Goal: Information Seeking & Learning: Learn about a topic

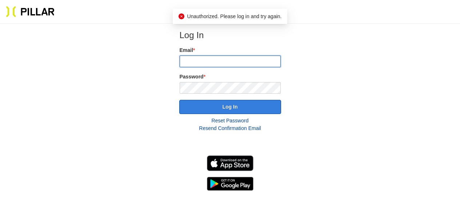
type input "[PERSON_NAME][EMAIL_ADDRESS][PERSON_NAME][PERSON_NAME][DOMAIN_NAME]"
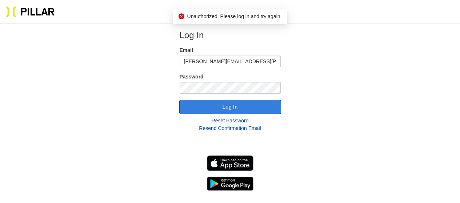
click at [237, 104] on button "Log In" at bounding box center [230, 107] width 102 height 14
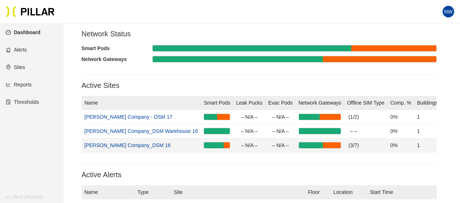
click at [123, 145] on link "[PERSON_NAME] Company_DSM 16" at bounding box center [127, 145] width 86 height 6
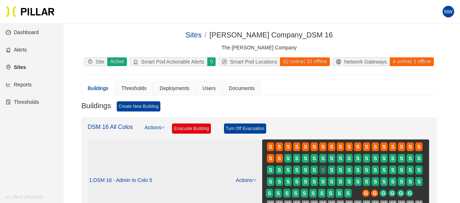
click at [324, 174] on span "S" at bounding box center [322, 170] width 3 height 8
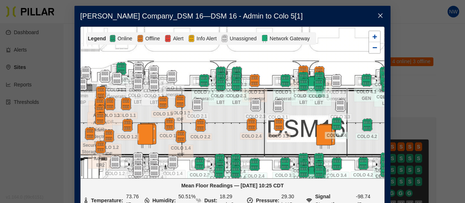
drag, startPoint x: 231, startPoint y: 88, endPoint x: 302, endPoint y: 108, distance: 74.2
click at [302, 108] on div at bounding box center [233, 103] width 304 height 152
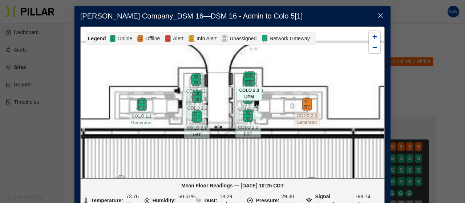
click at [249, 80] on img at bounding box center [249, 79] width 16 height 16
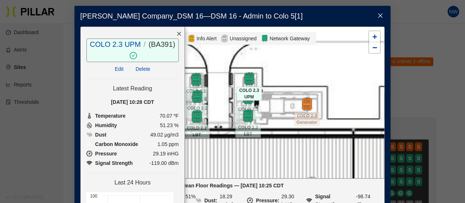
scroll to position [36, 0]
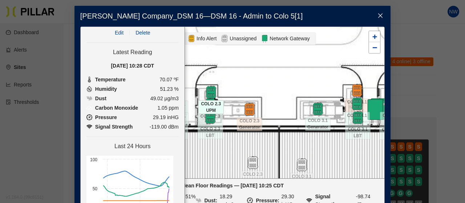
drag, startPoint x: 250, startPoint y: 78, endPoint x: 306, endPoint y: 84, distance: 55.6
click at [305, 84] on div at bounding box center [233, 103] width 304 height 152
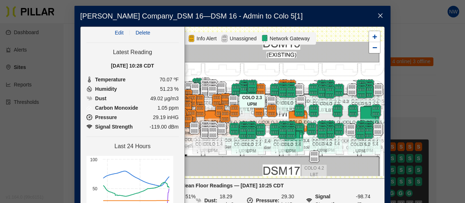
click at [167, 81] on li "Temperature 70.07 ºF" at bounding box center [133, 80] width 92 height 8
click at [166, 89] on li "Humidity 51.23 %" at bounding box center [133, 89] width 92 height 8
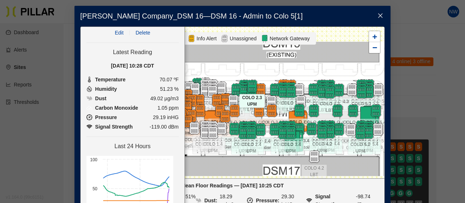
click at [162, 98] on li "Dust 49.02 µg/m3" at bounding box center [133, 99] width 92 height 8
click at [164, 109] on li "Carbon Monoxide 1.05 ppm" at bounding box center [133, 108] width 92 height 8
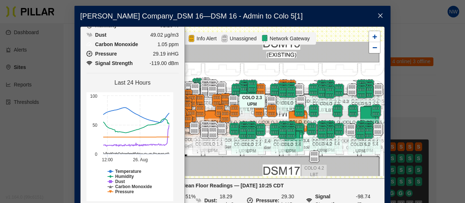
scroll to position [107, 0]
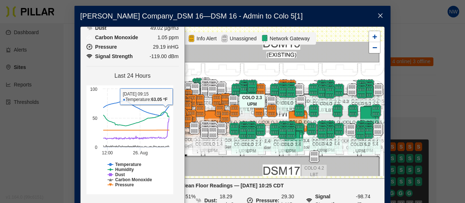
click at [164, 43] on li "Pressure 29.19 inHG" at bounding box center [133, 47] width 92 height 8
click at [163, 40] on li "Carbon Monoxide 1.05 ppm" at bounding box center [133, 37] width 92 height 8
click at [162, 37] on li "Carbon Monoxide 1.05 ppm" at bounding box center [133, 37] width 92 height 8
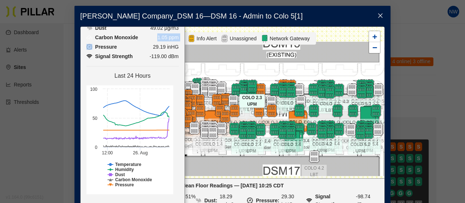
click at [162, 37] on li "Carbon Monoxide 1.05 ppm" at bounding box center [133, 37] width 92 height 8
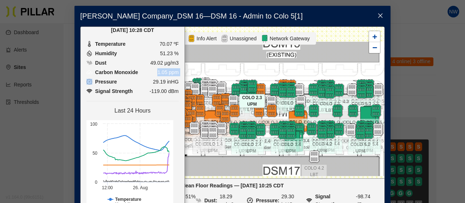
scroll to position [71, 0]
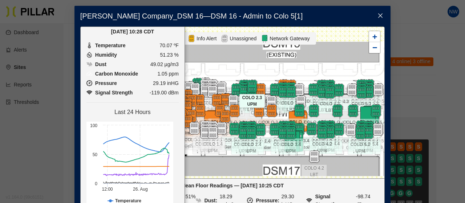
click at [162, 65] on li "Dust 49.02 µg/m3" at bounding box center [133, 64] width 92 height 8
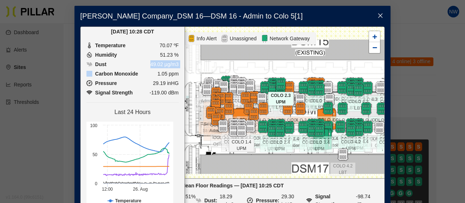
drag, startPoint x: 216, startPoint y: 147, endPoint x: 244, endPoint y: 145, distance: 28.8
click at [244, 145] on span "COLO 1.4 UPM" at bounding box center [241, 145] width 25 height 14
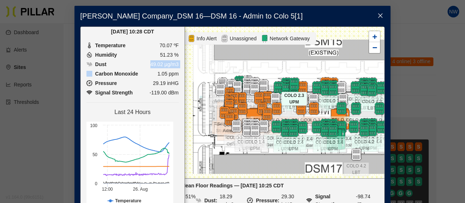
drag, startPoint x: 225, startPoint y: 68, endPoint x: 267, endPoint y: 68, distance: 41.8
click at [267, 68] on div at bounding box center [233, 103] width 304 height 152
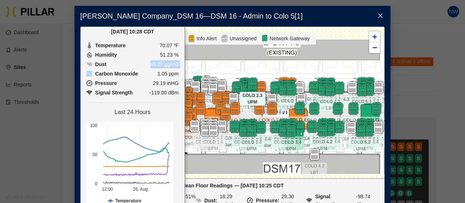
click at [216, 65] on div at bounding box center [233, 103] width 304 height 152
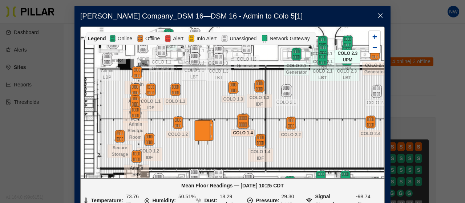
click at [242, 118] on img at bounding box center [243, 121] width 16 height 16
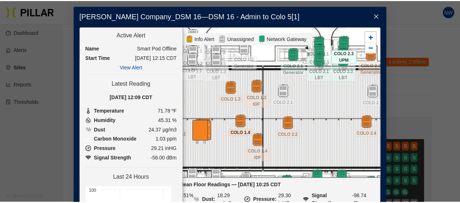
scroll to position [73, 0]
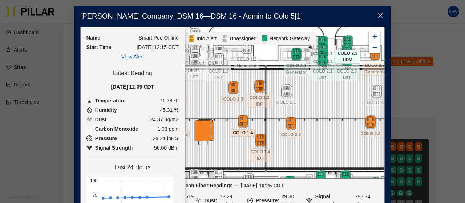
click at [155, 129] on li "Carbon Monoxide 1.03 ppm" at bounding box center [133, 129] width 92 height 8
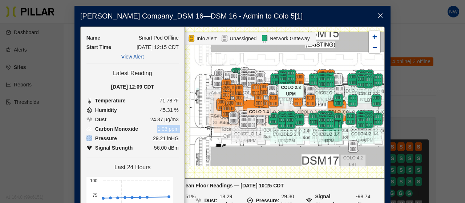
drag, startPoint x: 254, startPoint y: 140, endPoint x: 293, endPoint y: 150, distance: 40.2
click at [293, 150] on div at bounding box center [233, 103] width 304 height 152
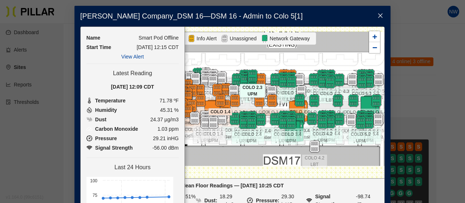
click at [165, 101] on li "Temperature 71.78 ºF" at bounding box center [133, 101] width 92 height 8
click at [163, 100] on li "Temperature 71.78 ºF" at bounding box center [133, 101] width 92 height 8
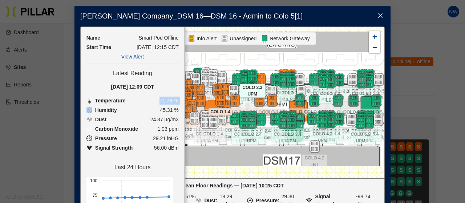
click at [163, 100] on li "Temperature 71.78 ºF" at bounding box center [133, 101] width 92 height 8
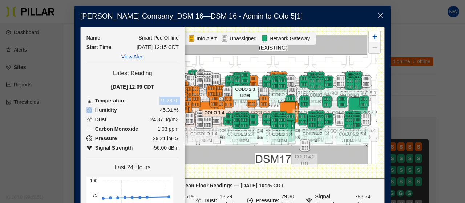
click at [354, 44] on div at bounding box center [233, 103] width 304 height 152
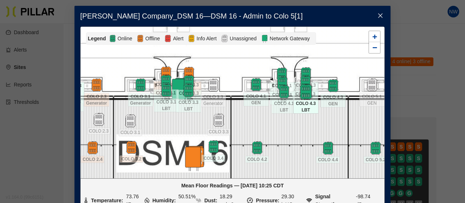
click at [305, 89] on img at bounding box center [306, 92] width 16 height 16
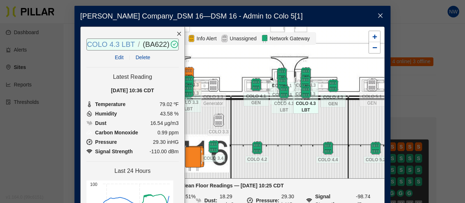
click at [112, 43] on link "COLO 4.3 LBT" at bounding box center [111, 44] width 48 height 8
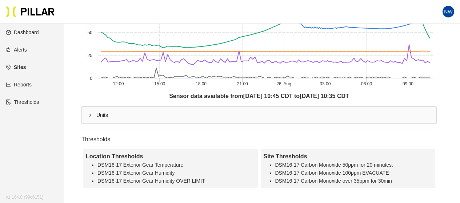
scroll to position [291, 0]
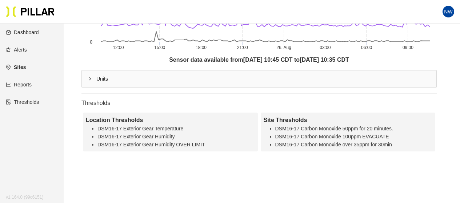
click at [278, 118] on div "Site Thresholds" at bounding box center [348, 120] width 169 height 9
click at [111, 123] on div "Location Thresholds" at bounding box center [170, 120] width 169 height 9
click at [111, 122] on div "Location Thresholds" at bounding box center [170, 120] width 169 height 9
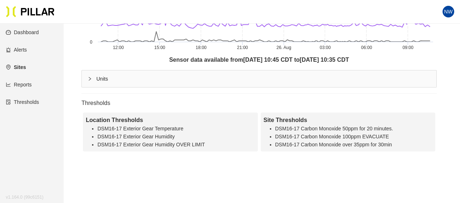
click at [103, 121] on div "Location Thresholds" at bounding box center [170, 120] width 169 height 9
click at [138, 126] on li "DSM16-17 Exterior Gear Temperature" at bounding box center [175, 129] width 157 height 8
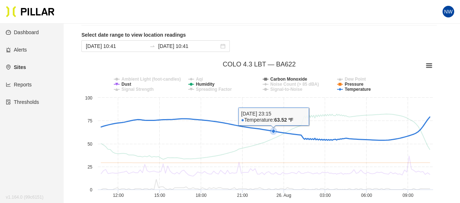
scroll to position [145, 0]
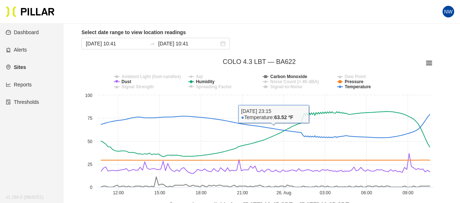
click at [262, 65] on rect at bounding box center [258, 127] width 355 height 145
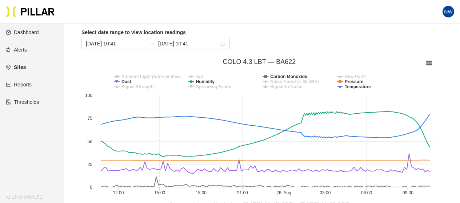
click at [260, 62] on tspan "COLO 4.3 LBT — BA622" at bounding box center [259, 61] width 73 height 7
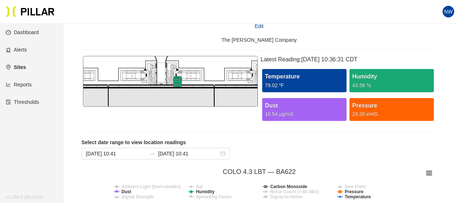
scroll to position [0, 0]
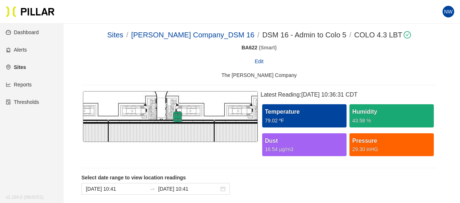
click at [23, 34] on link "Dashboard" at bounding box center [22, 32] width 33 height 6
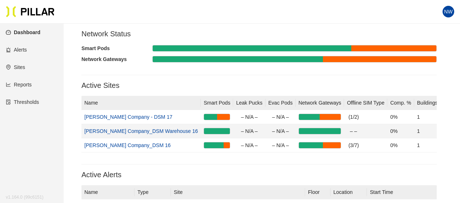
click at [162, 130] on link "[PERSON_NAME] Company_DSM Warehouse 16" at bounding box center [140, 131] width 113 height 6
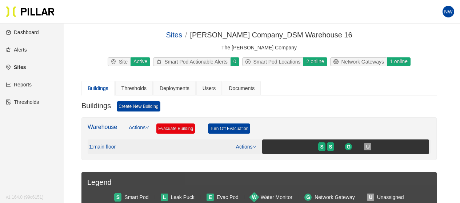
click at [317, 142] on div "S S G U" at bounding box center [346, 147] width 164 height 12
click at [329, 149] on span "S" at bounding box center [330, 147] width 3 height 8
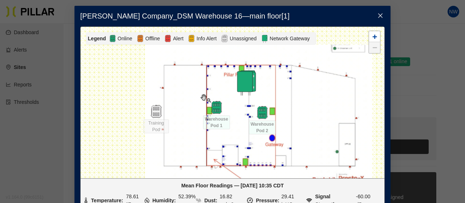
drag, startPoint x: 310, startPoint y: 101, endPoint x: 307, endPoint y: 125, distance: 24.5
click at [307, 125] on div at bounding box center [233, 103] width 304 height 152
click at [257, 116] on img at bounding box center [262, 113] width 16 height 16
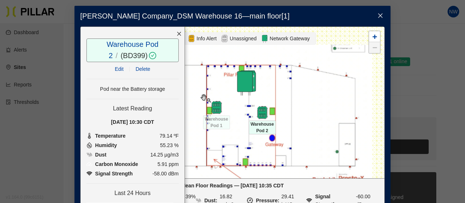
click at [282, 110] on div at bounding box center [233, 103] width 304 height 152
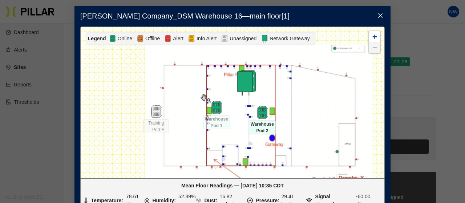
click at [378, 16] on icon "close" at bounding box center [381, 16] width 6 height 6
